Goal: Task Accomplishment & Management: Manage account settings

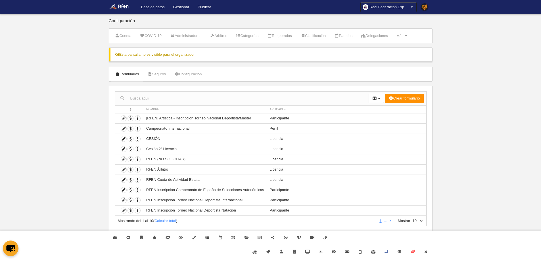
click at [194, 76] on link "Configuración" at bounding box center [188, 74] width 34 height 9
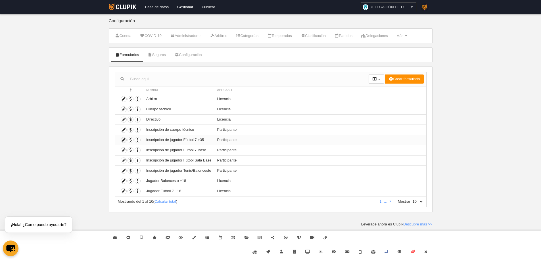
click at [125, 141] on icon at bounding box center [123, 139] width 5 height 5
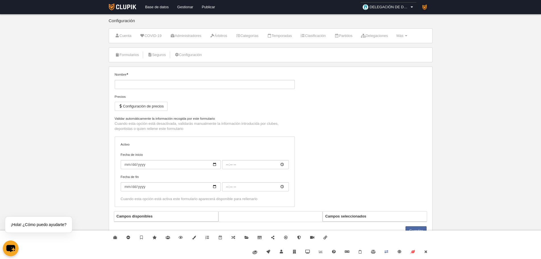
type input "Inscripción de jugador Fútbol 7 +35"
checkbox input "true"
type input "2025-09-15"
type input "06:00"
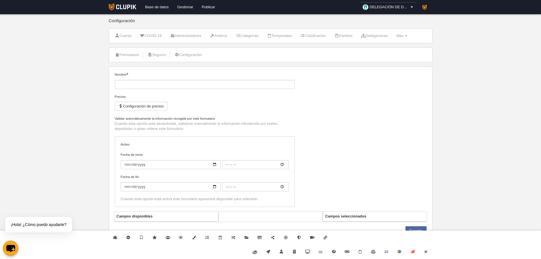
type input "2026-06-29"
type input "06:00"
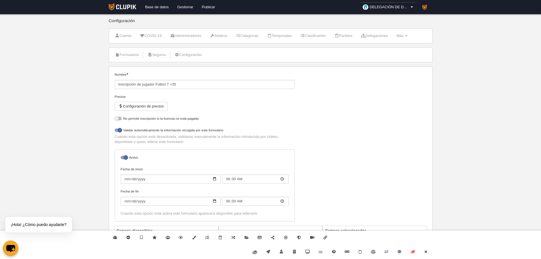
select select "selected"
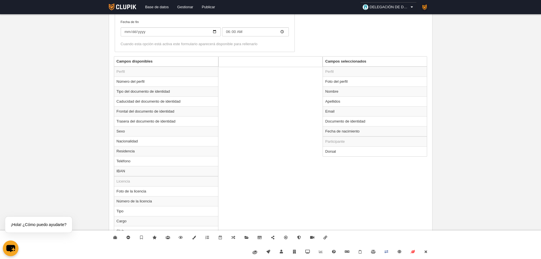
scroll to position [204, 0]
